Goal: Find specific page/section: Find specific page/section

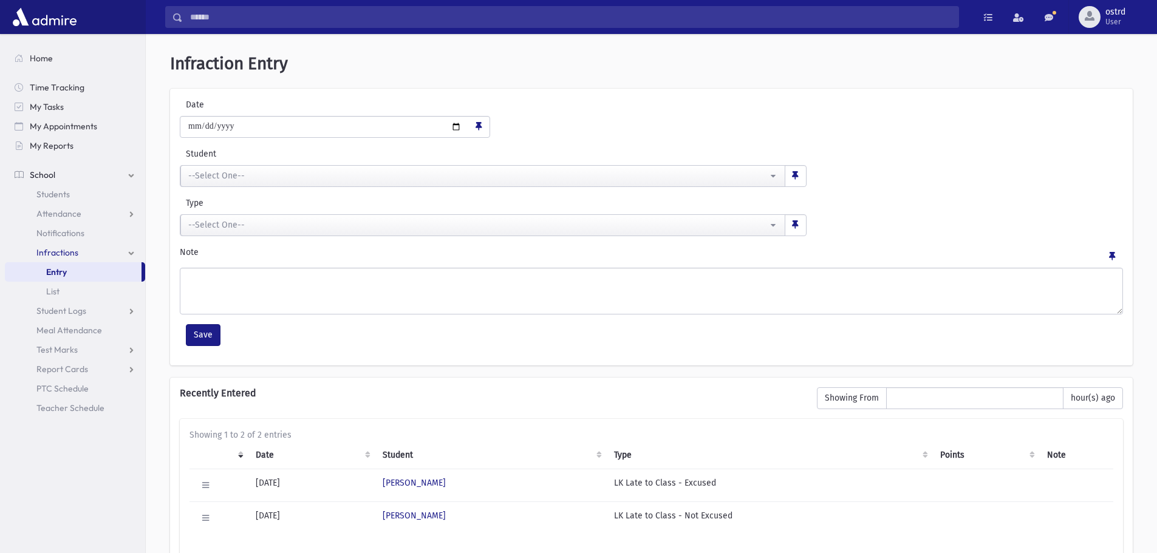
scroll to position [81, 0]
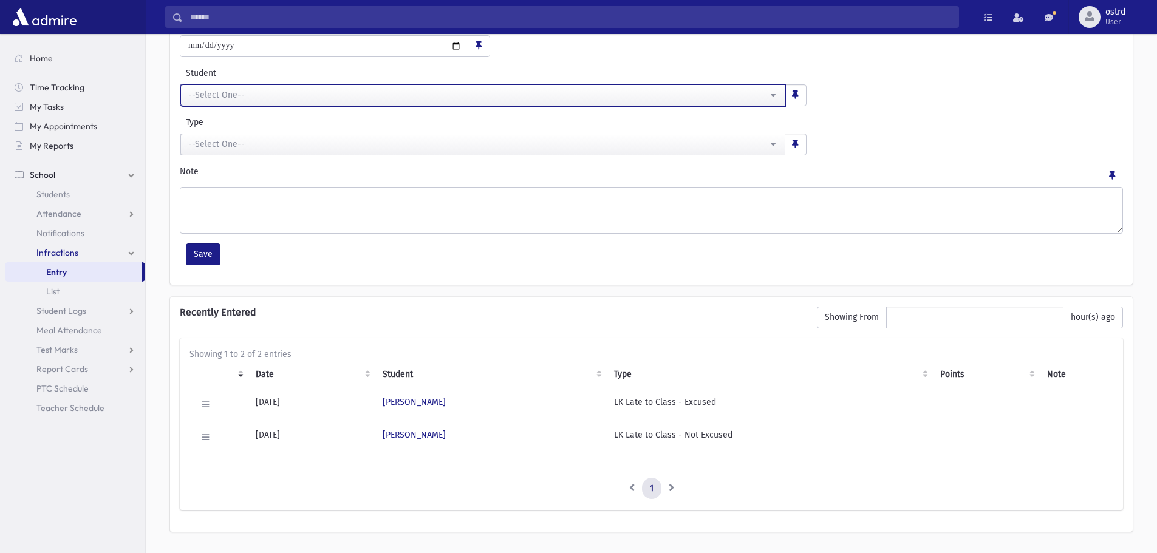
click at [205, 93] on div "--Select One--" at bounding box center [478, 95] width 580 height 13
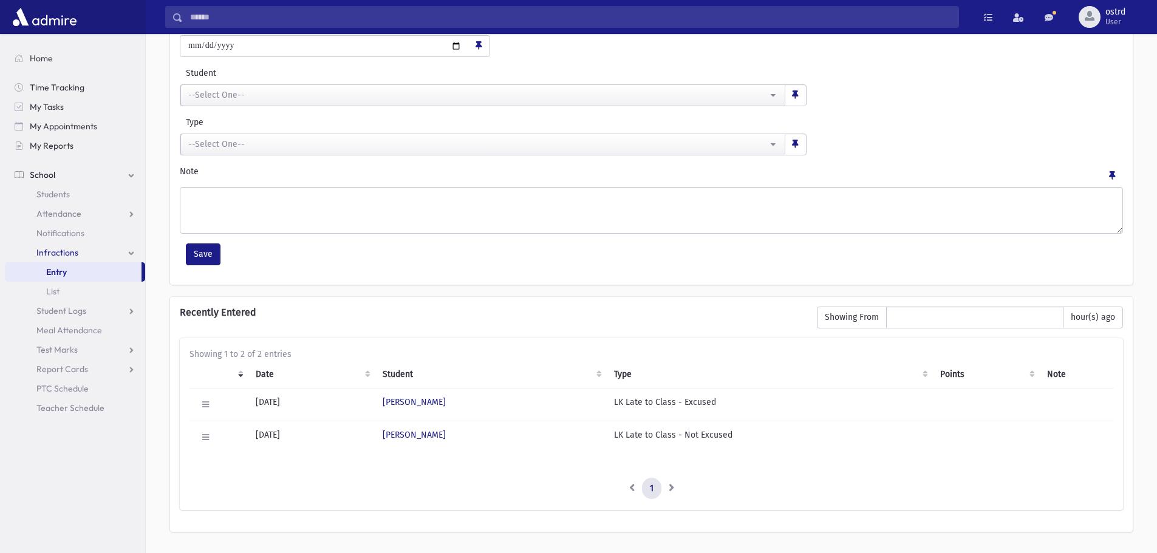
scroll to position [0, 0]
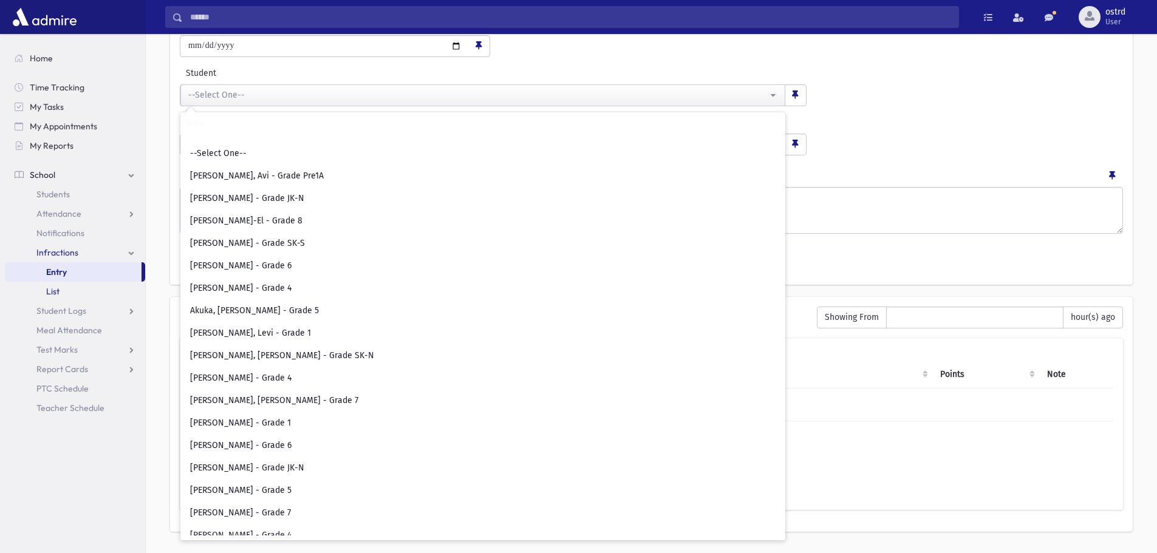
click at [55, 290] on span "List" at bounding box center [52, 291] width 13 height 11
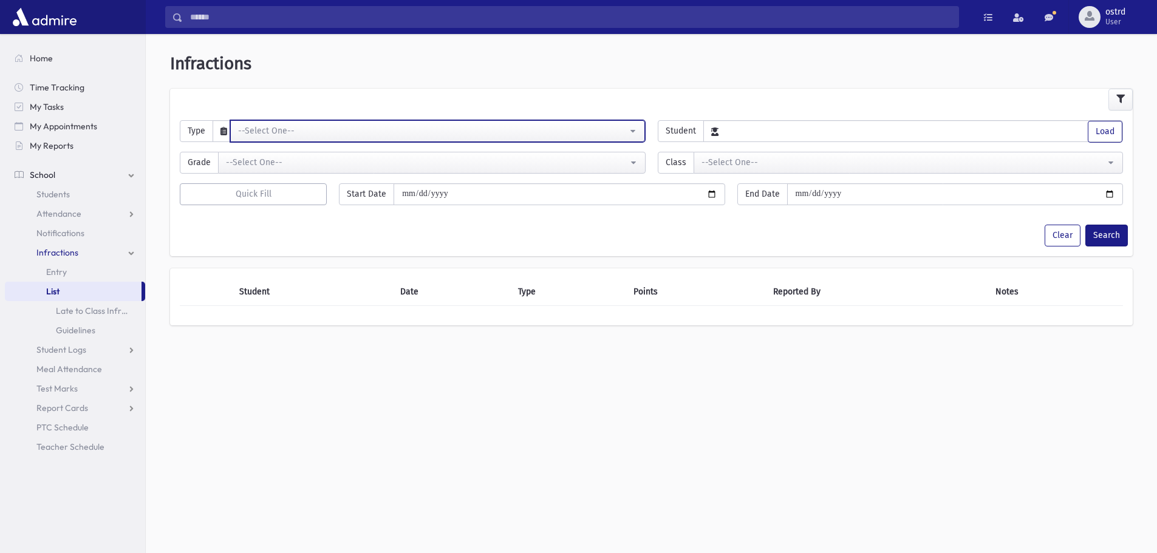
click at [275, 131] on div "--Select One--" at bounding box center [432, 131] width 389 height 13
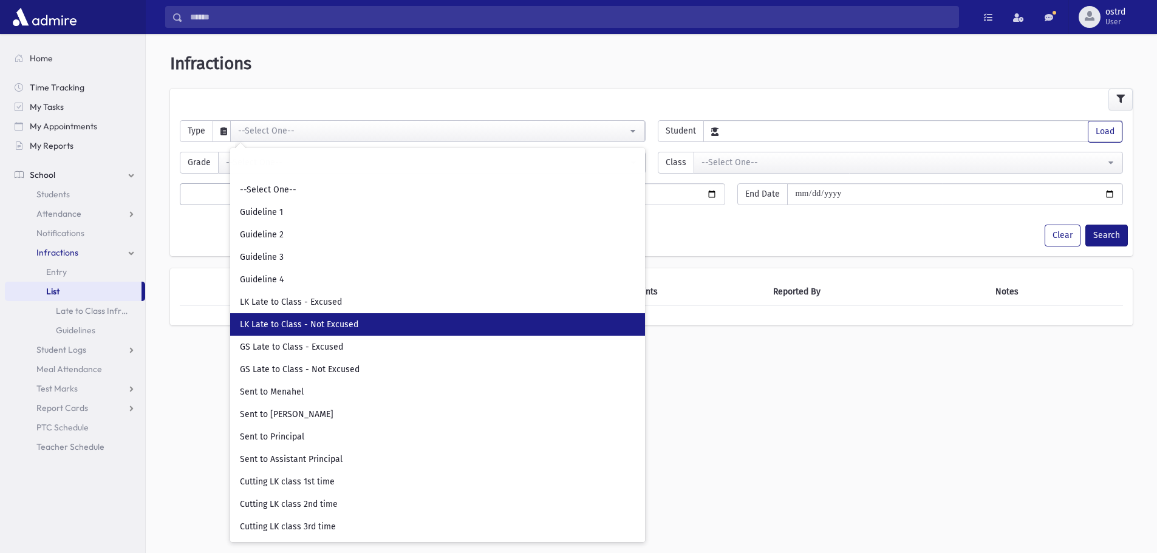
click at [322, 321] on span "LK Late to Class - Not Excused" at bounding box center [299, 325] width 118 height 12
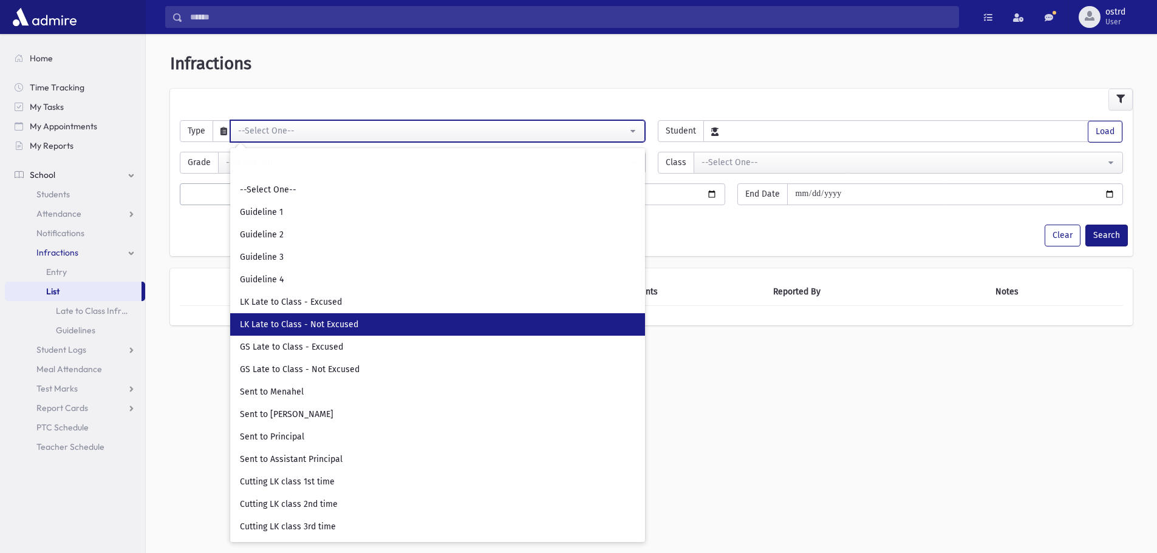
select select "**"
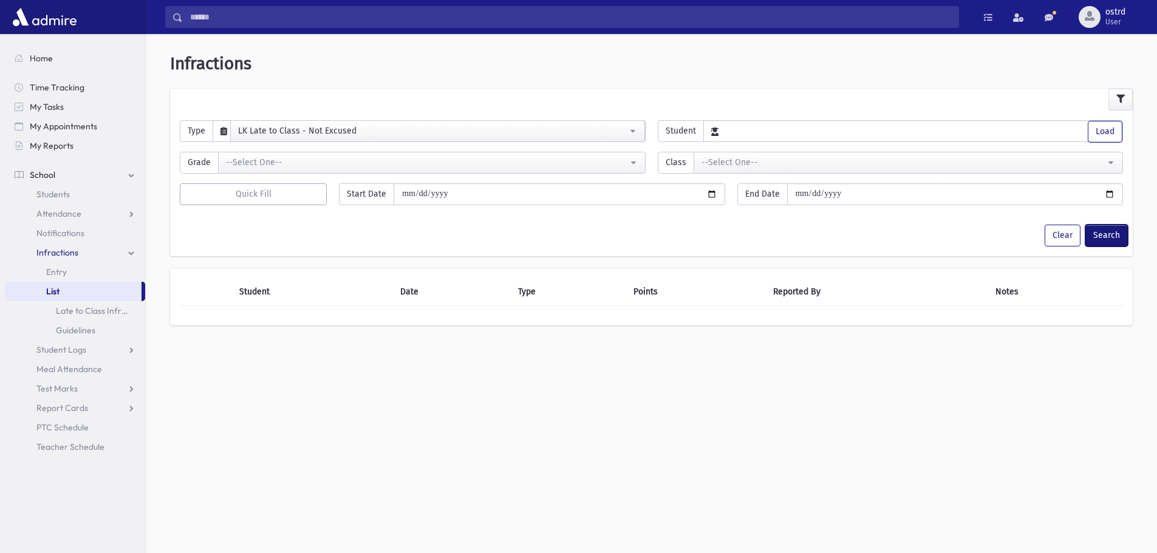
click at [1107, 237] on button "Search" at bounding box center [1107, 236] width 43 height 22
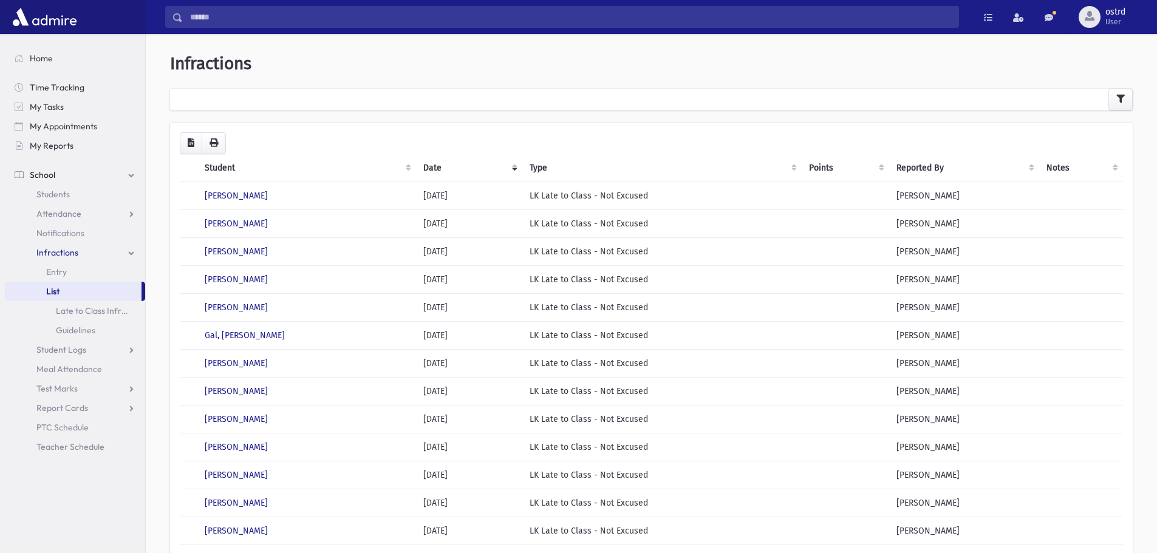
click at [227, 169] on th "Student" at bounding box center [306, 168] width 219 height 28
